Goal: Navigation & Orientation: Find specific page/section

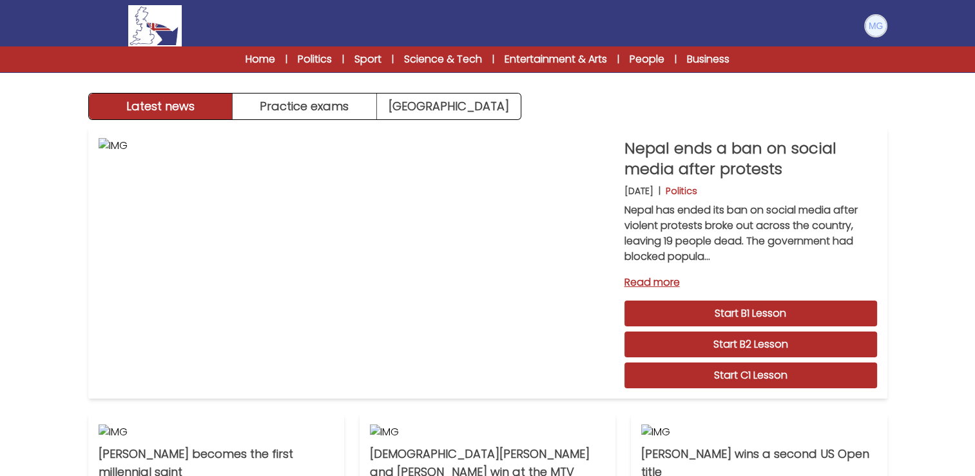
click at [871, 27] on img at bounding box center [876, 25] width 21 height 21
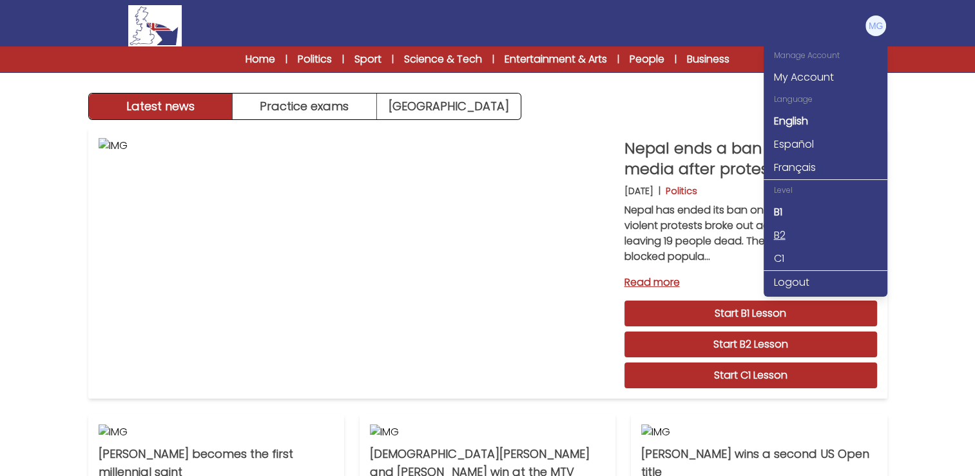
click at [835, 237] on link "B2" at bounding box center [826, 235] width 124 height 23
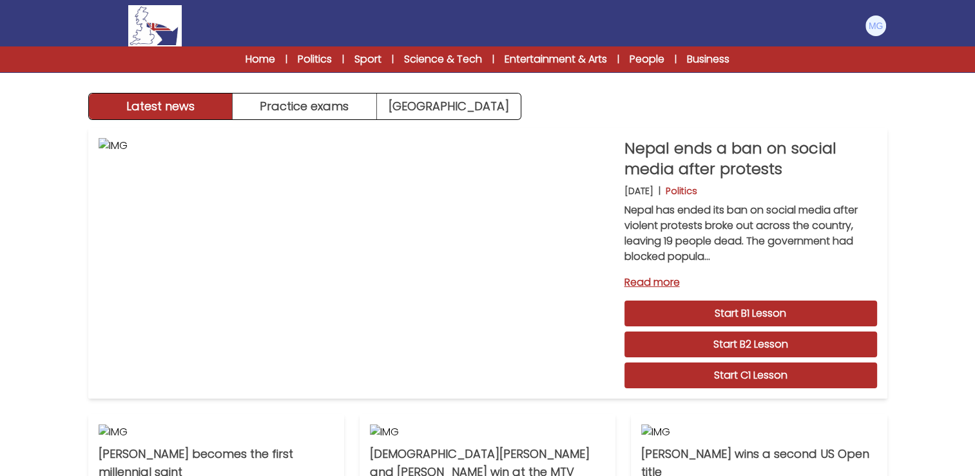
click at [869, 14] on div at bounding box center [875, 25] width 23 height 23
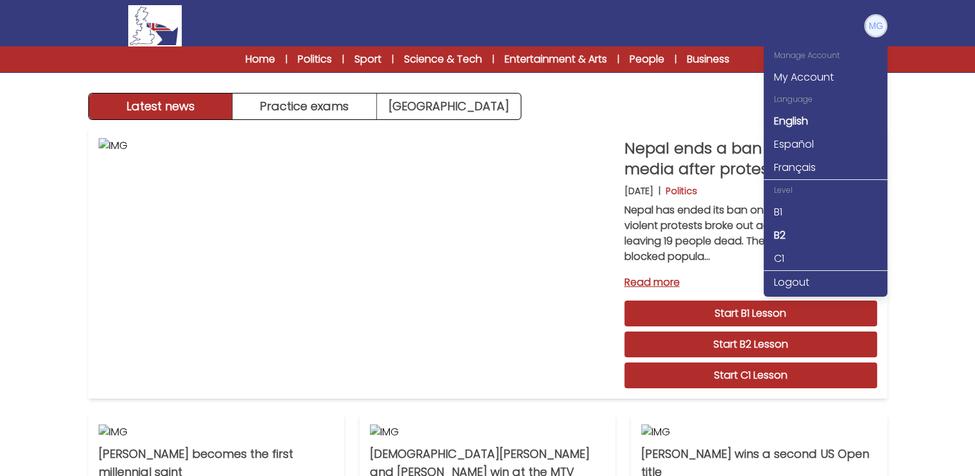
click at [873, 24] on img at bounding box center [876, 25] width 21 height 21
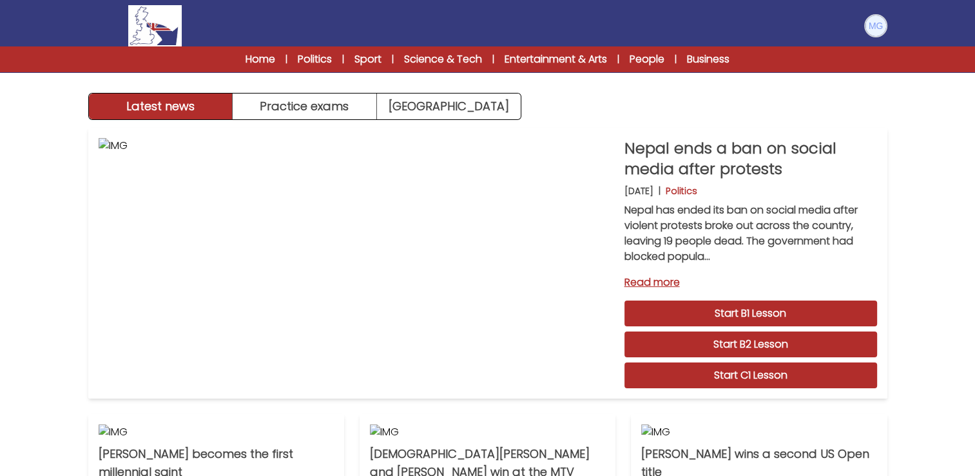
click at [873, 25] on img at bounding box center [876, 25] width 21 height 21
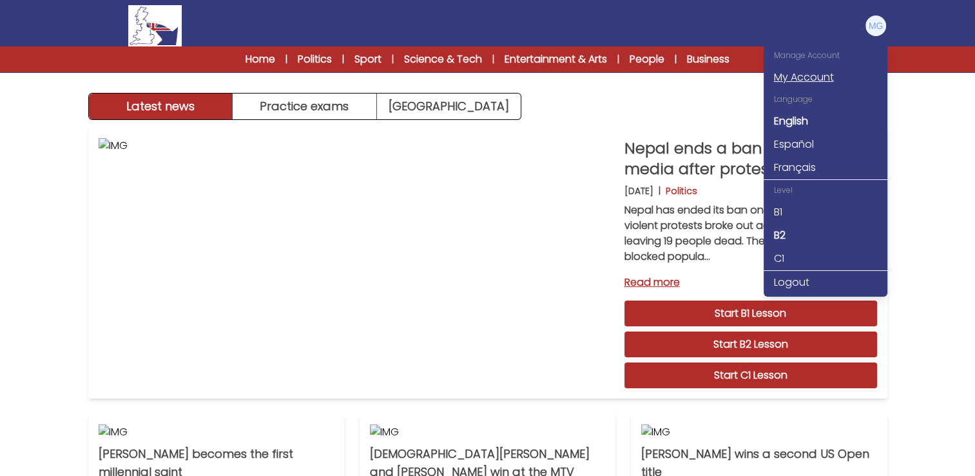
click at [815, 76] on link "My Account" at bounding box center [826, 77] width 124 height 23
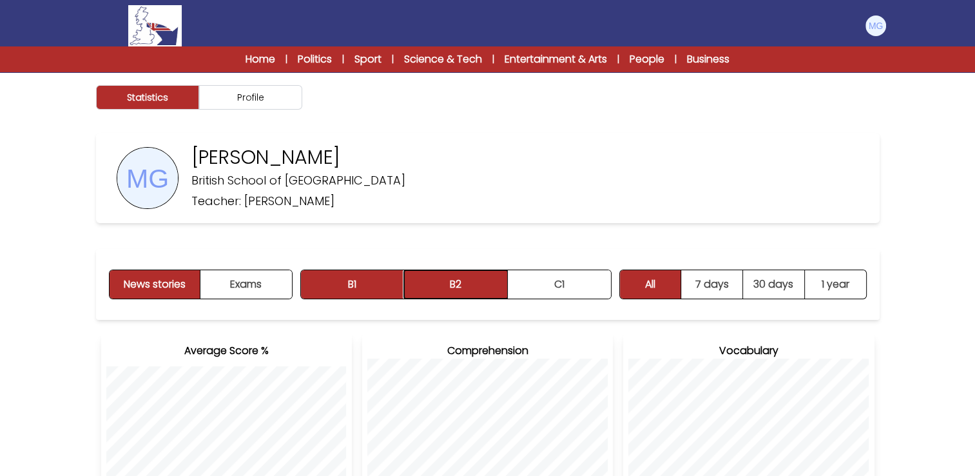
click at [440, 280] on button "B2" at bounding box center [456, 284] width 104 height 28
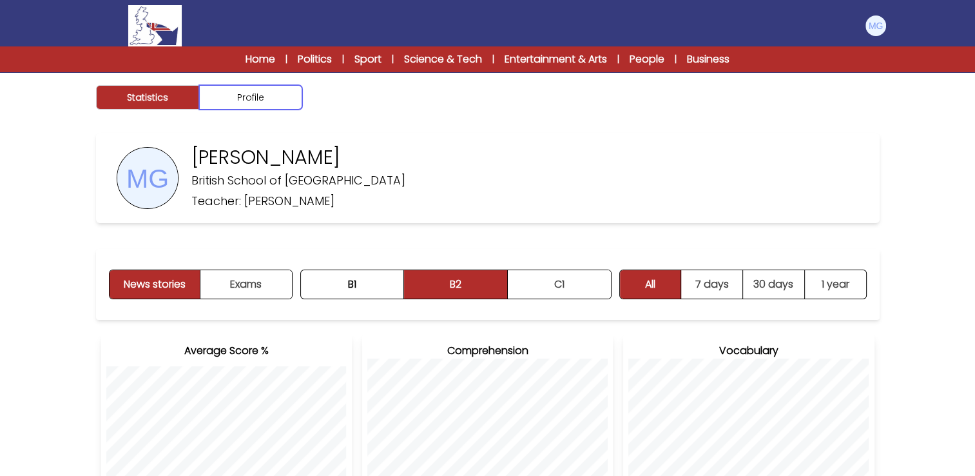
click at [240, 97] on button "Profile" at bounding box center [250, 97] width 103 height 24
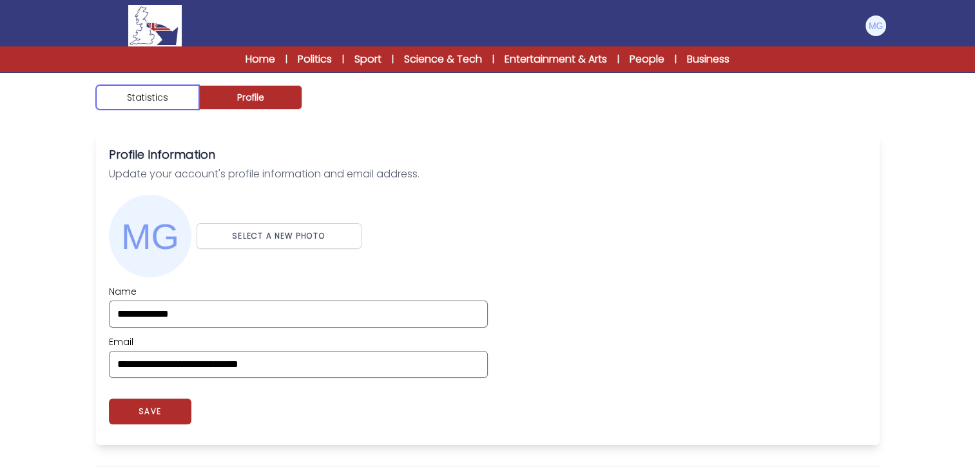
click at [184, 107] on button "Statistics" at bounding box center [147, 97] width 103 height 24
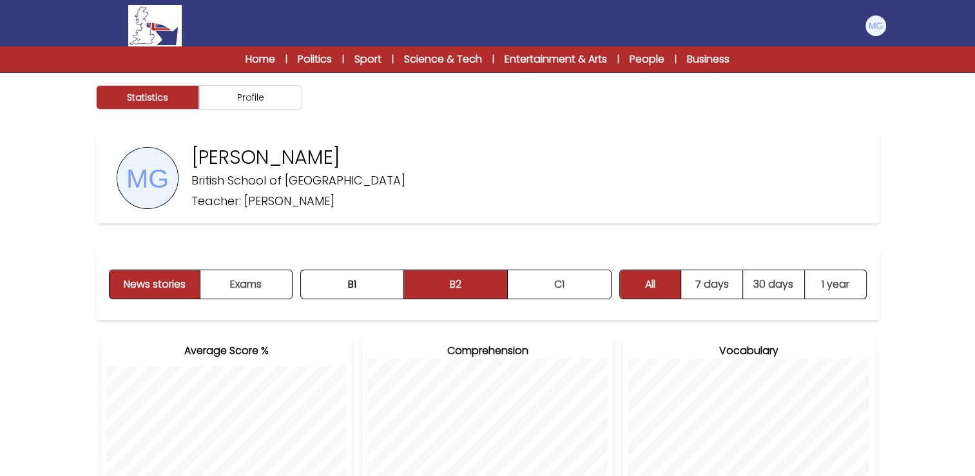
click at [271, 71] on div "Home | Politics | Sport | Science & Tech | Entertainment & Arts | People | Busi…" at bounding box center [487, 59] width 975 height 26
click at [268, 61] on link "Home" at bounding box center [261, 59] width 30 height 15
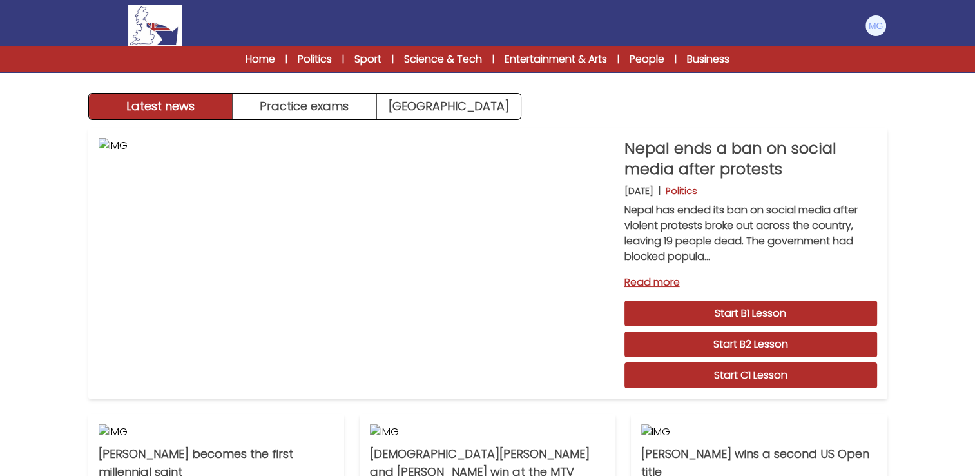
click at [427, 58] on link "Science & Tech" at bounding box center [443, 59] width 78 height 15
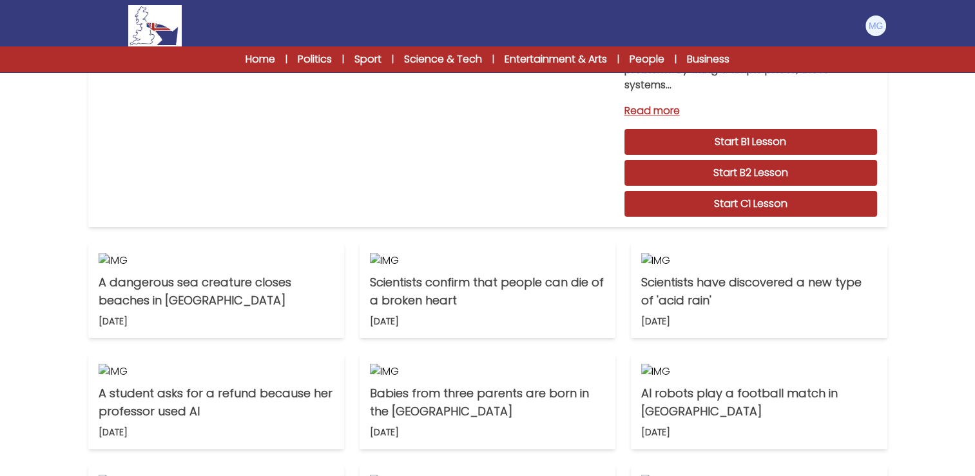
scroll to position [179, 0]
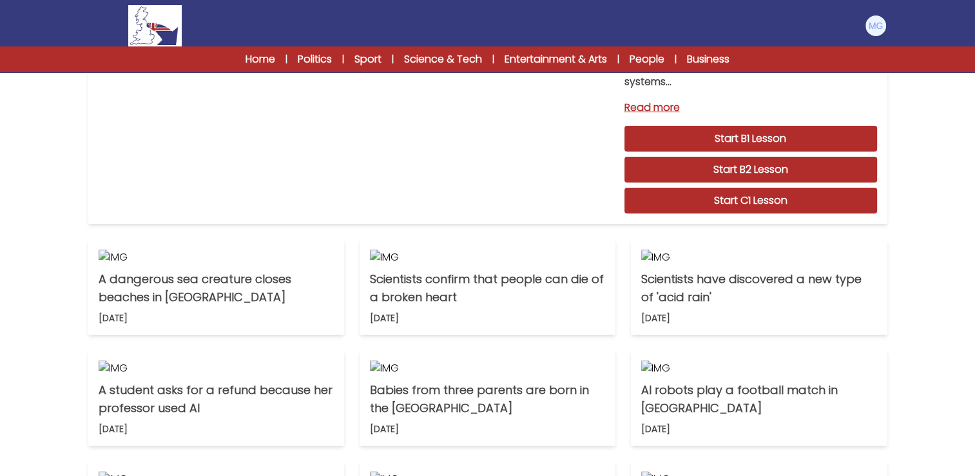
click at [382, 59] on div "Home | Politics | Sport | Science & Tech | Entertainment & Arts | People | Busi…" at bounding box center [488, 59] width 578 height 15
click at [371, 61] on link "Sport" at bounding box center [368, 59] width 27 height 15
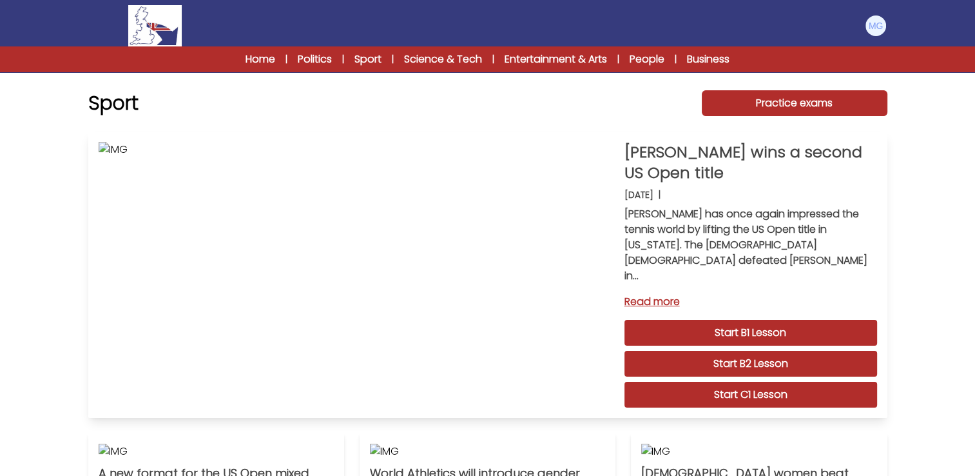
click at [753, 383] on link "Start C1 Lesson" at bounding box center [751, 395] width 253 height 26
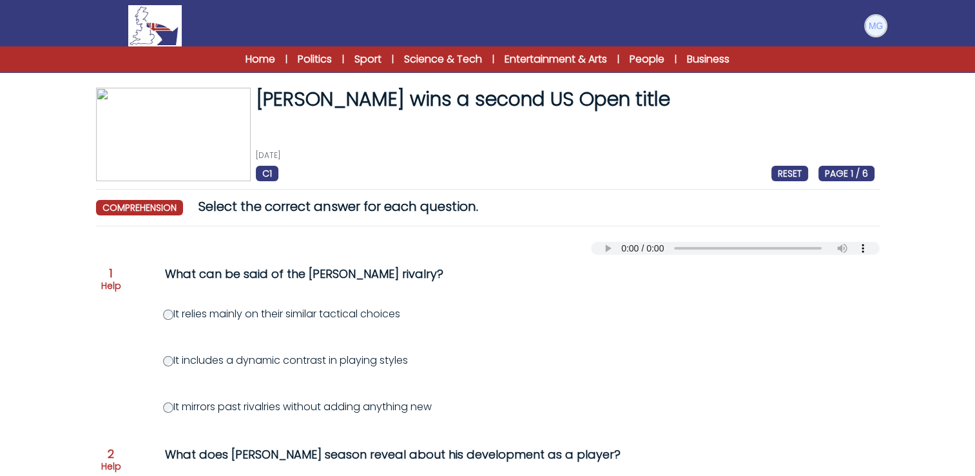
click at [875, 21] on img at bounding box center [876, 25] width 21 height 21
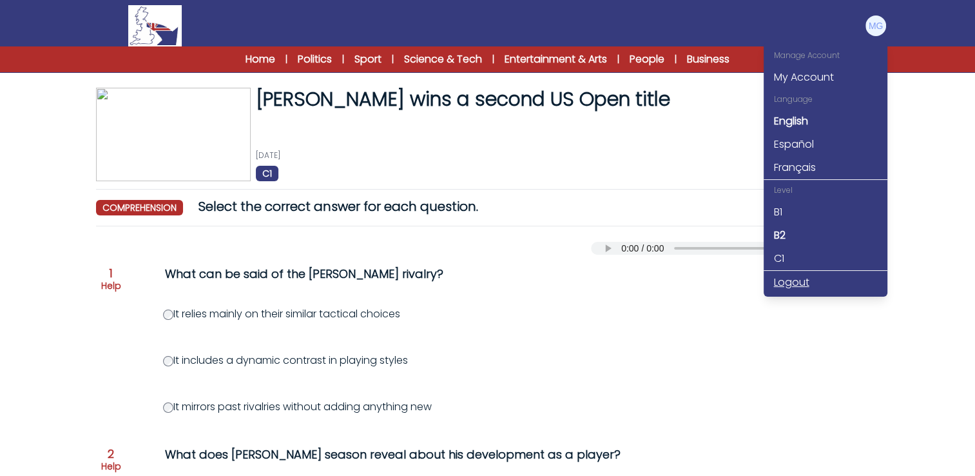
click at [794, 284] on link "Logout" at bounding box center [826, 282] width 124 height 23
